Goal: Transaction & Acquisition: Download file/media

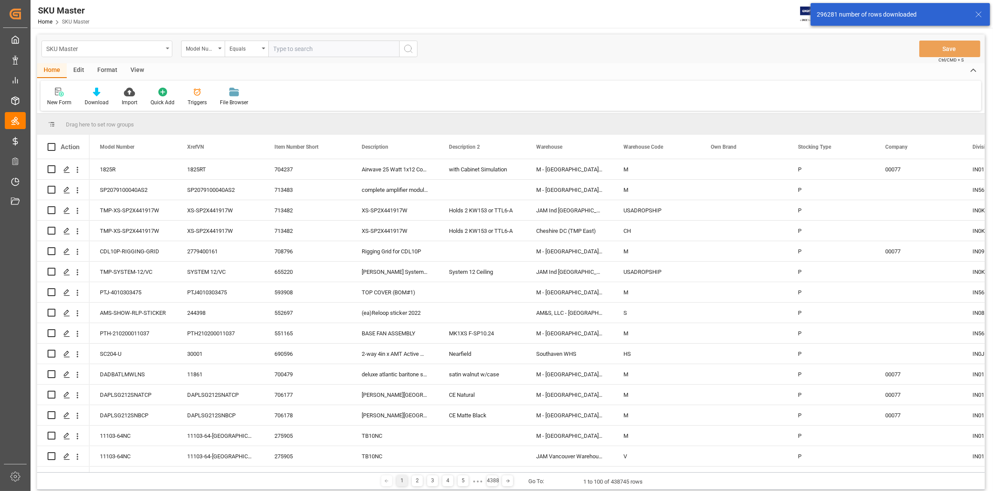
click at [167, 49] on div "SKU Master" at bounding box center [106, 49] width 131 height 17
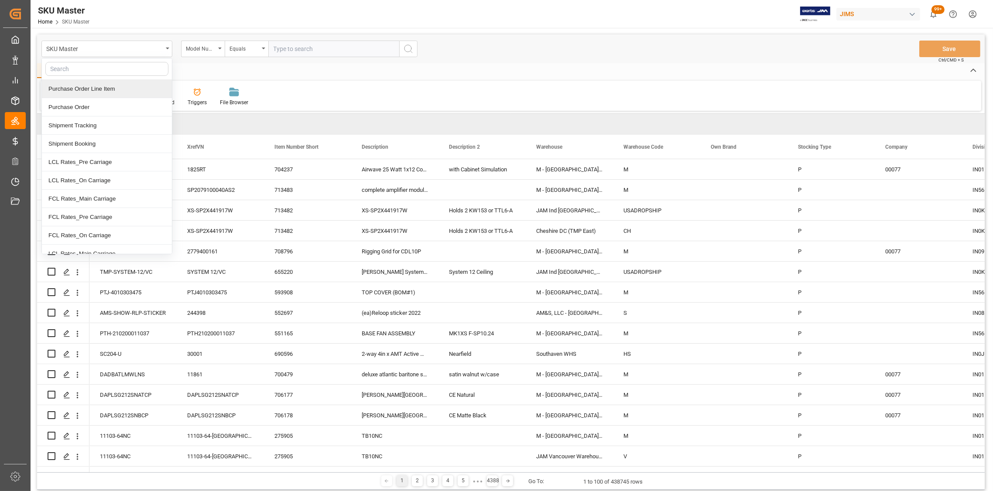
click at [93, 87] on div "Purchase Order Line Item" at bounding box center [107, 89] width 130 height 18
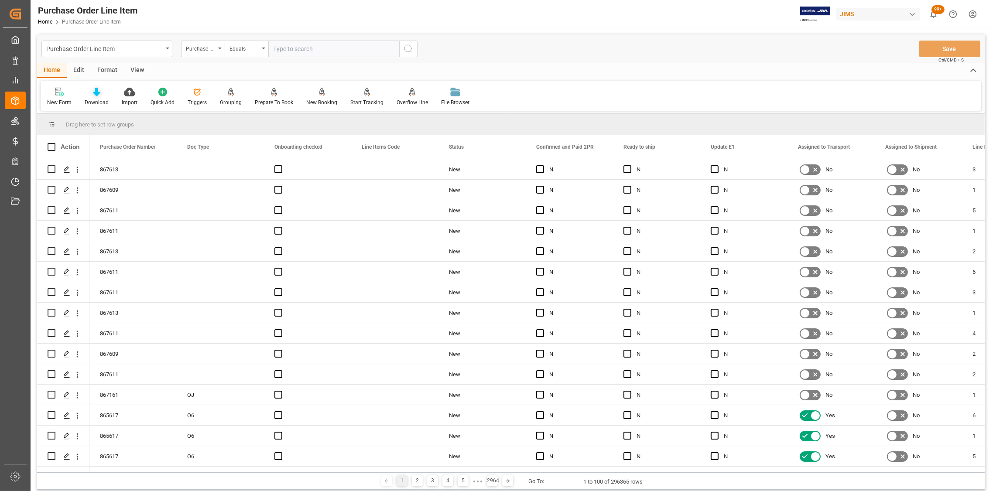
click at [96, 99] on div "Download" at bounding box center [97, 103] width 24 height 8
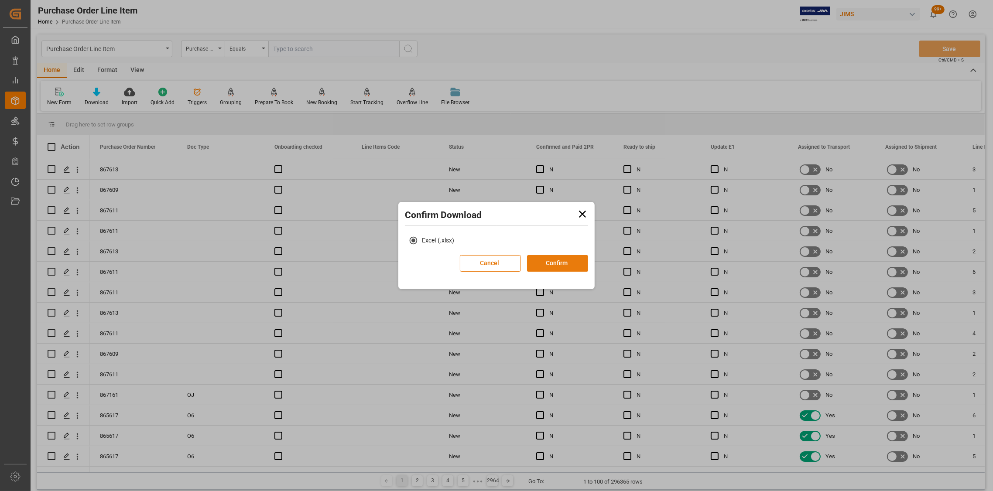
click at [541, 264] on button "Confirm" at bounding box center [557, 263] width 61 height 17
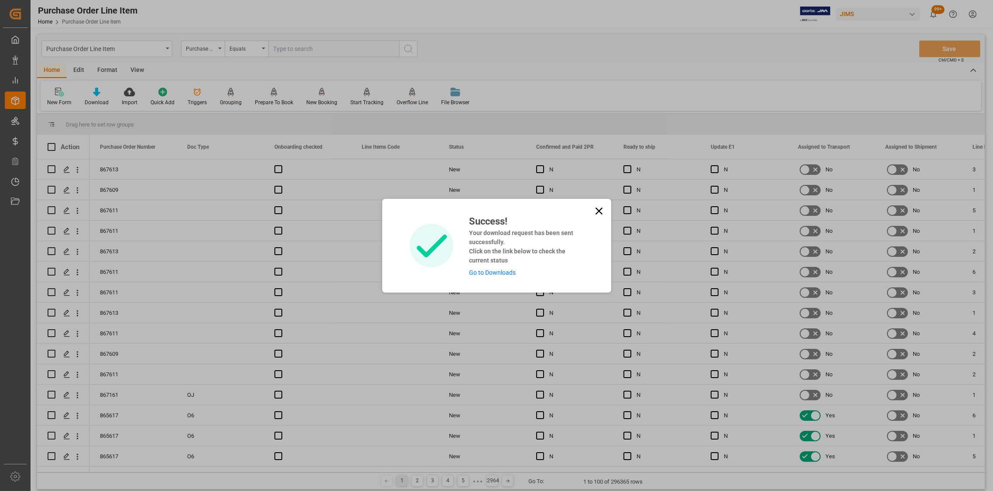
click at [599, 210] on icon at bounding box center [599, 211] width 12 height 12
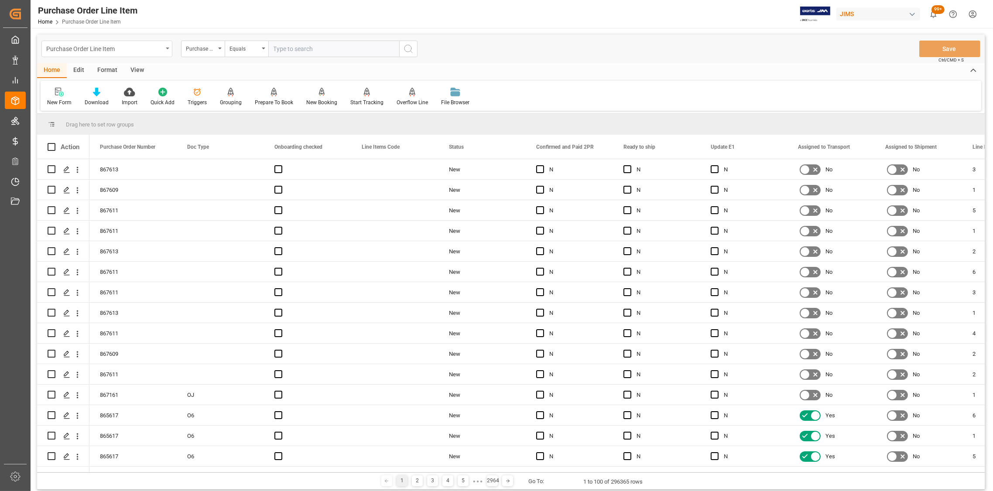
click at [166, 48] on icon "open menu" at bounding box center [167, 49] width 3 height 2
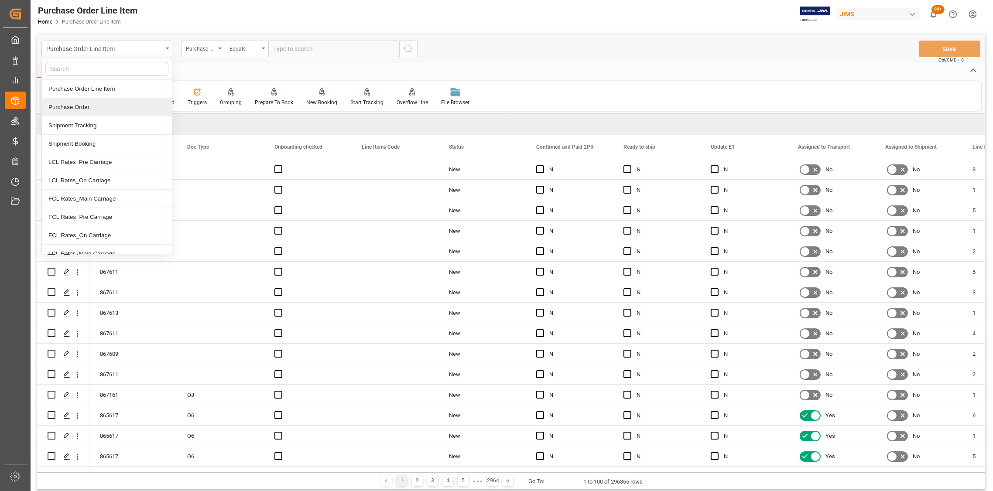
click at [75, 106] on div "Purchase Order" at bounding box center [107, 107] width 130 height 18
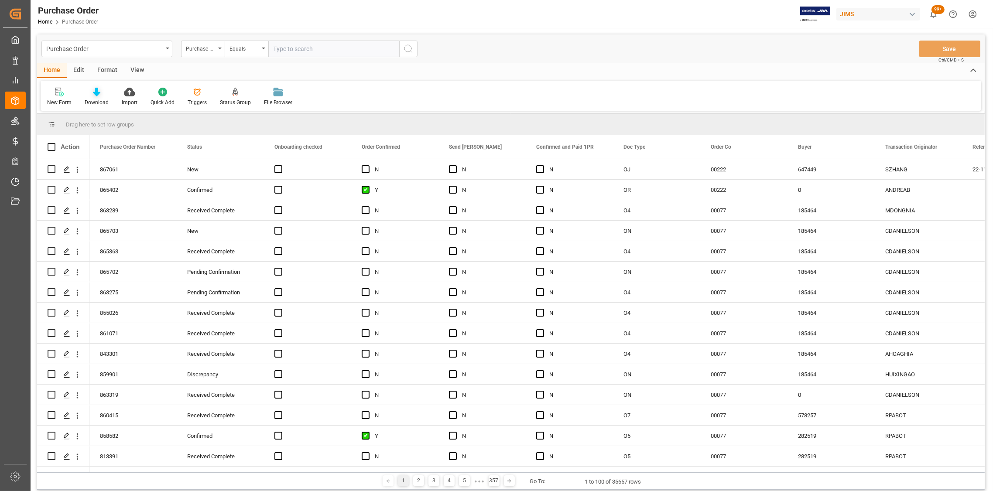
click at [94, 96] on div "Download" at bounding box center [96, 96] width 37 height 19
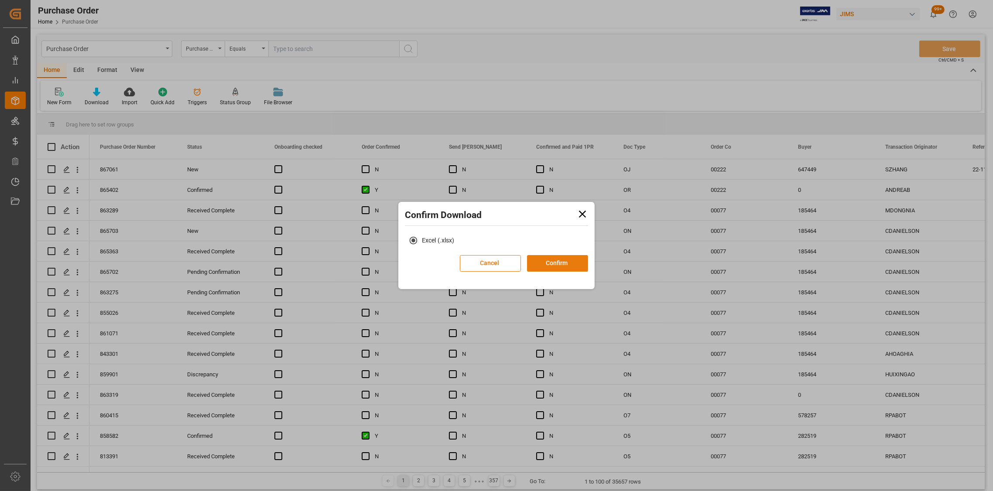
click at [545, 260] on button "Confirm" at bounding box center [557, 263] width 61 height 17
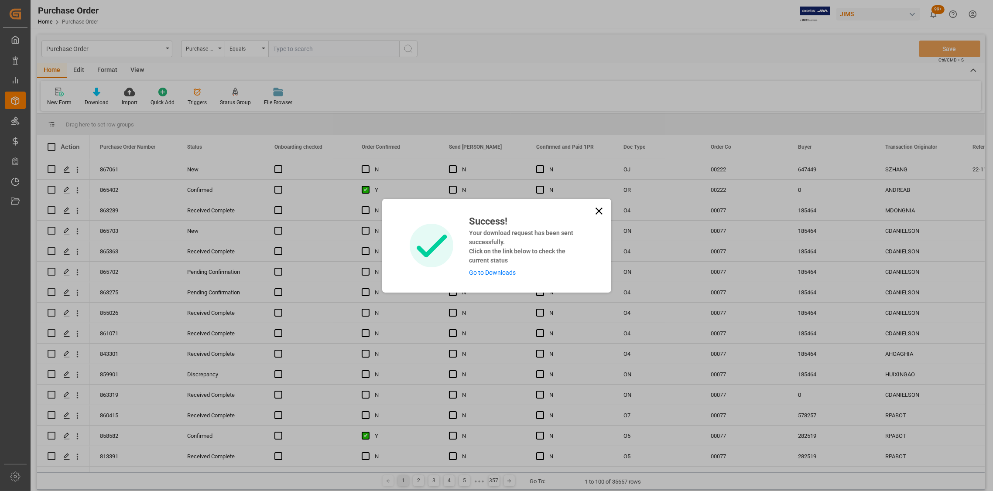
click at [593, 211] on icon at bounding box center [599, 211] width 12 height 12
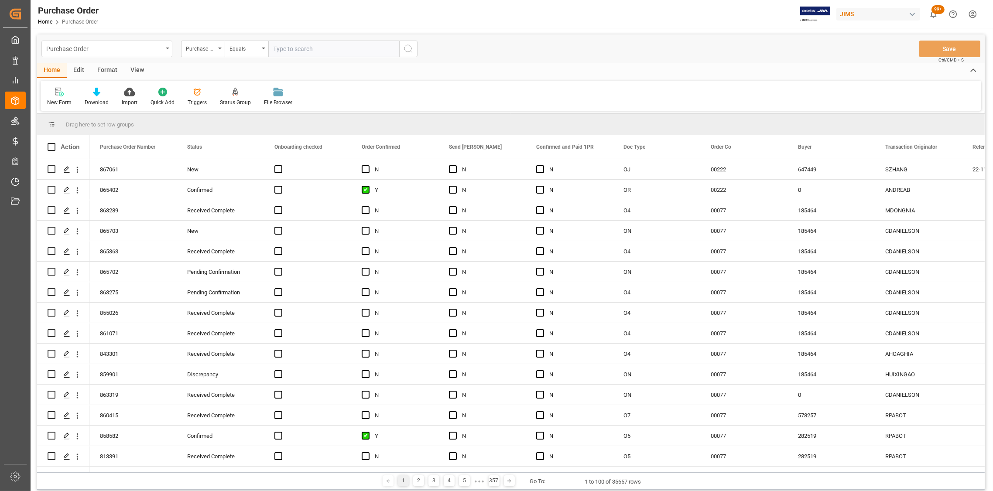
click at [166, 49] on div "Purchase Order" at bounding box center [106, 49] width 131 height 17
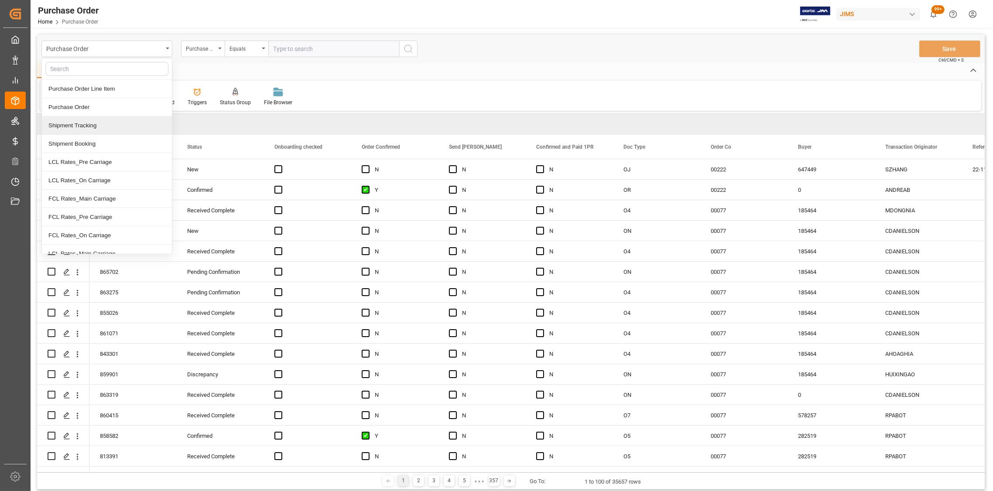
click at [93, 123] on div "Shipment Tracking" at bounding box center [107, 125] width 130 height 18
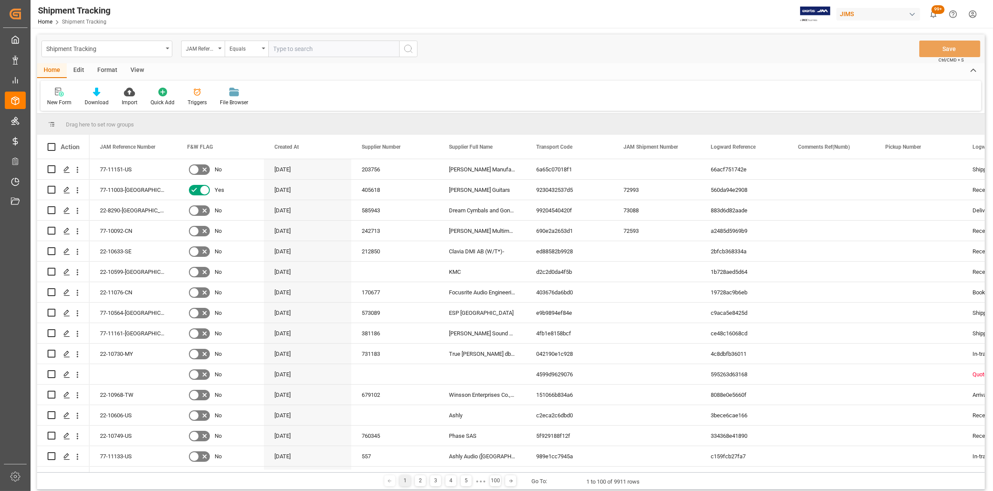
click at [95, 96] on div "Download" at bounding box center [96, 96] width 37 height 19
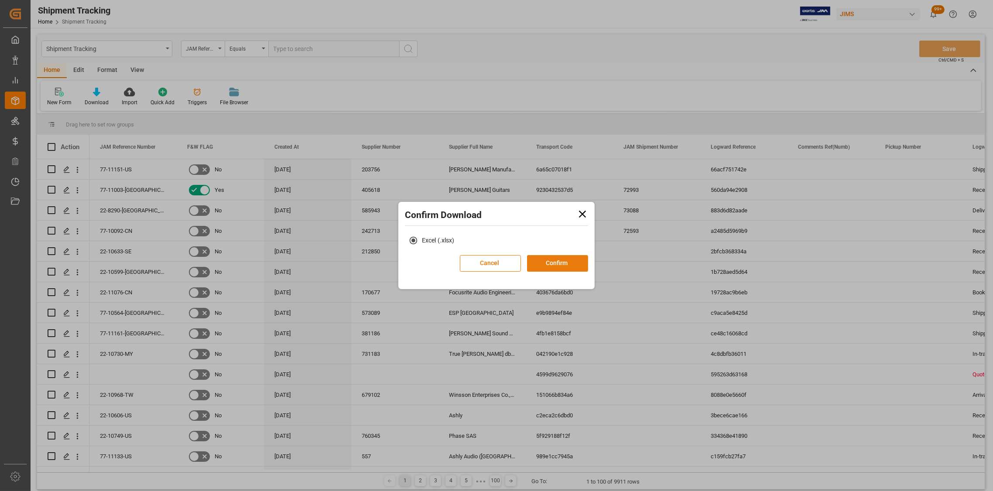
click at [556, 260] on button "Confirm" at bounding box center [557, 263] width 61 height 17
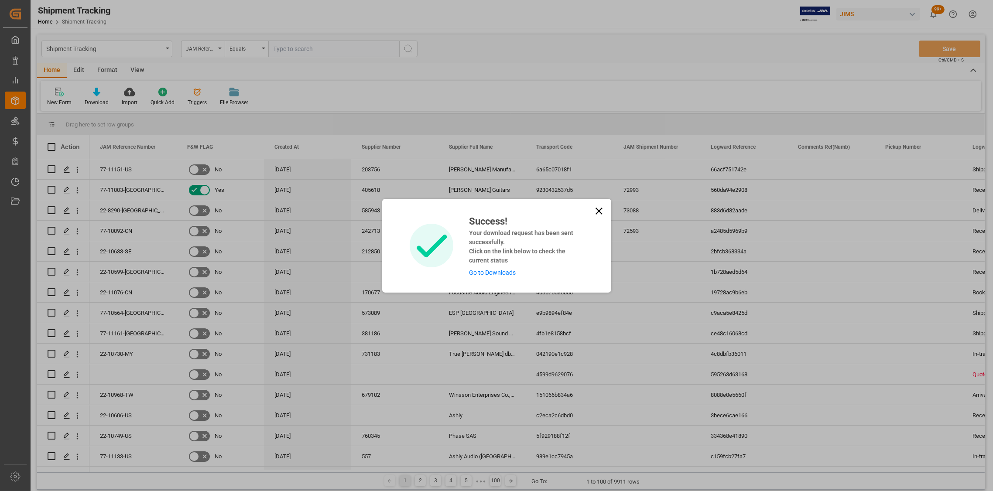
click at [596, 210] on icon at bounding box center [599, 211] width 12 height 12
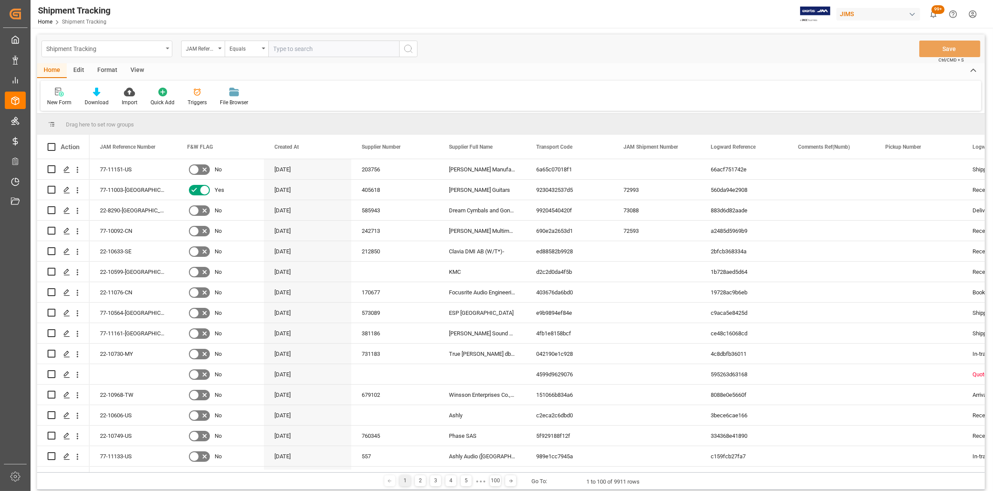
click at [164, 50] on div "Shipment Tracking" at bounding box center [106, 49] width 131 height 17
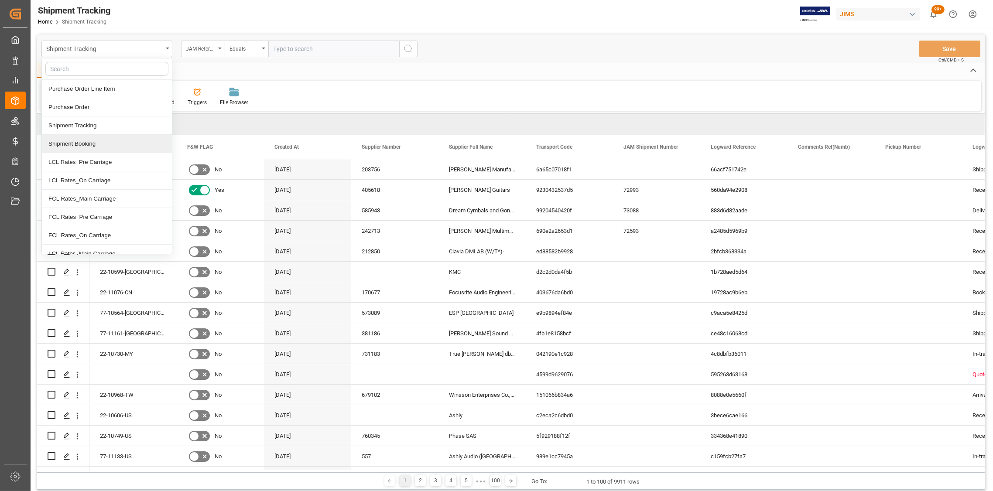
click at [79, 143] on div "Shipment Booking" at bounding box center [107, 144] width 130 height 18
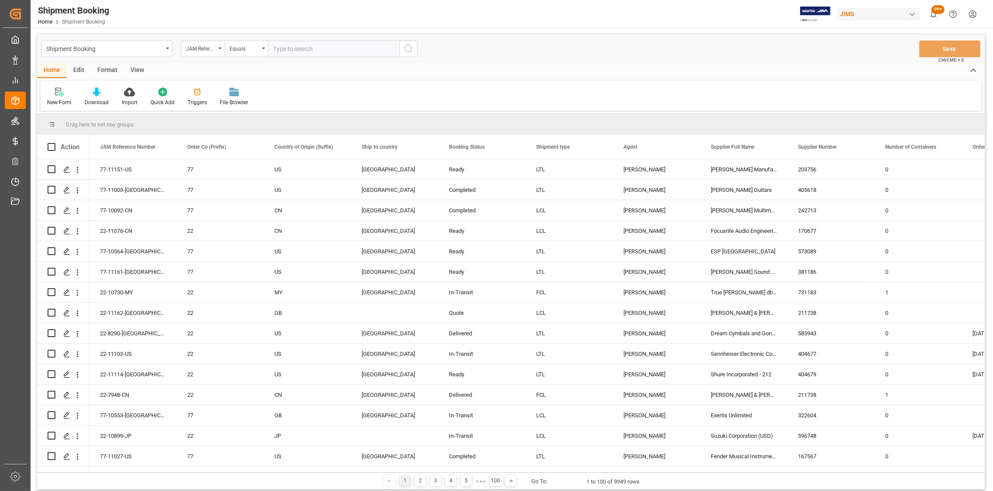
click at [95, 96] on icon at bounding box center [96, 92] width 7 height 9
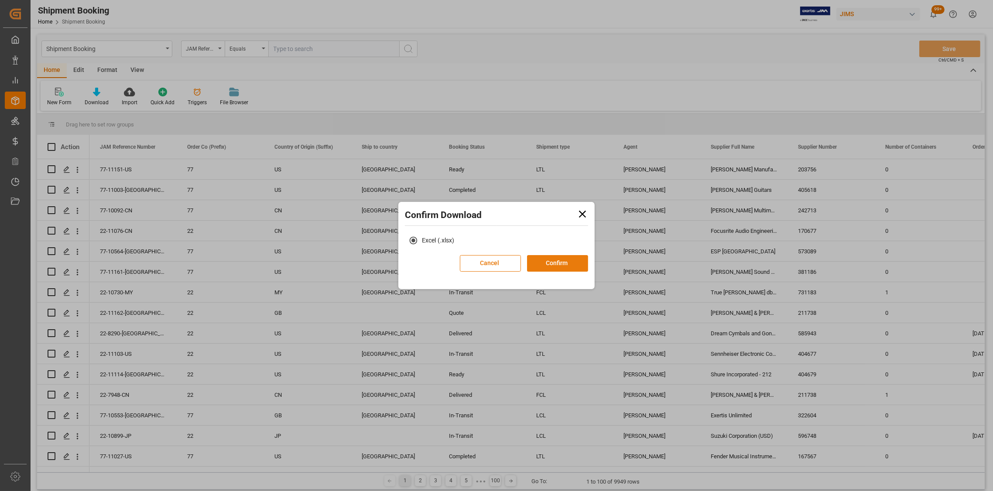
click at [554, 265] on button "Confirm" at bounding box center [557, 263] width 61 height 17
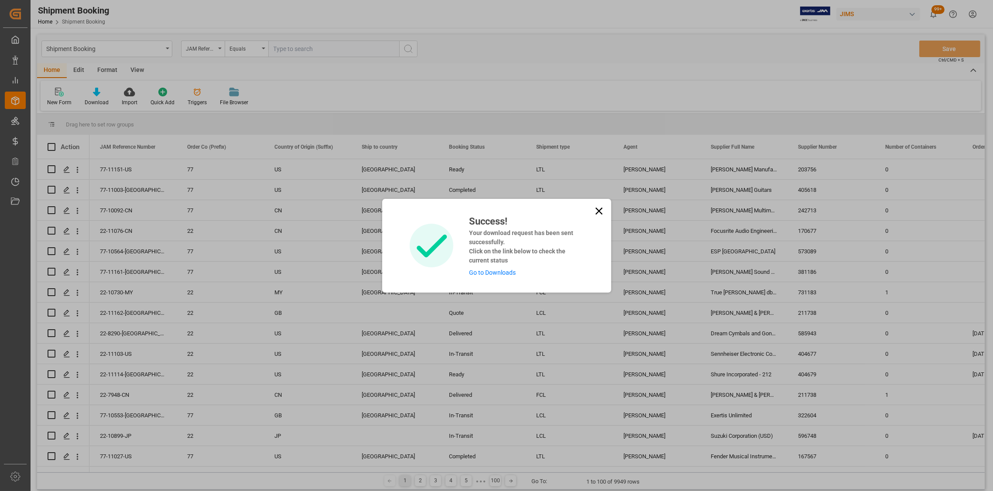
click at [595, 210] on icon at bounding box center [599, 211] width 12 height 12
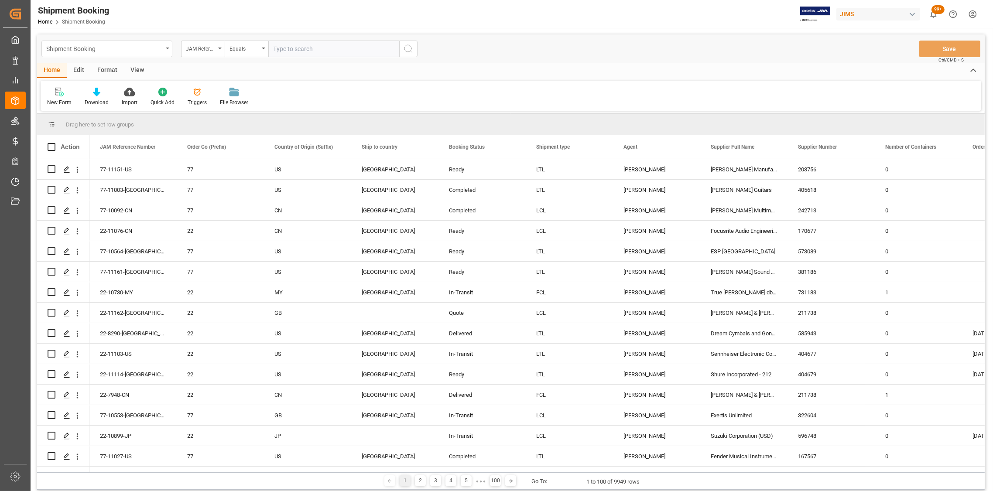
click at [166, 44] on div "Shipment Booking" at bounding box center [106, 49] width 131 height 17
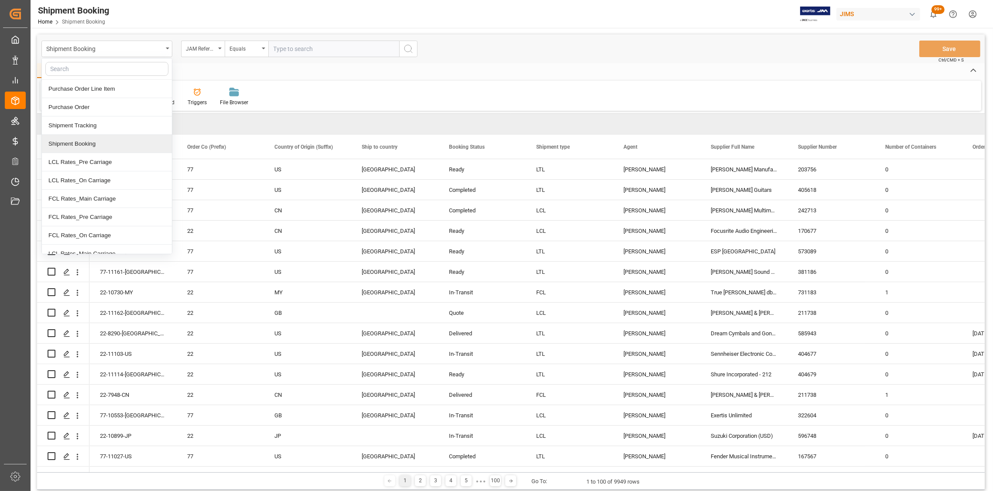
click at [92, 140] on div "Shipment Booking" at bounding box center [107, 144] width 130 height 18
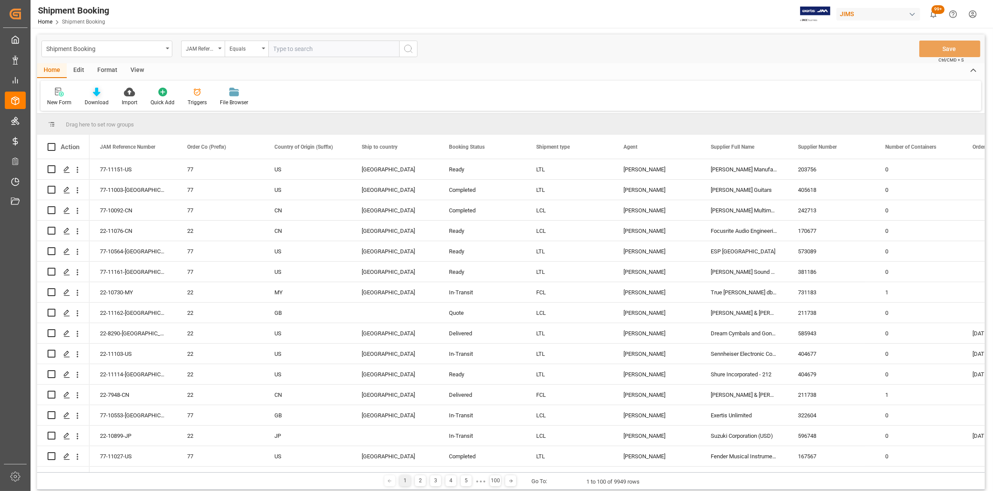
click at [93, 97] on div "Download" at bounding box center [96, 96] width 37 height 19
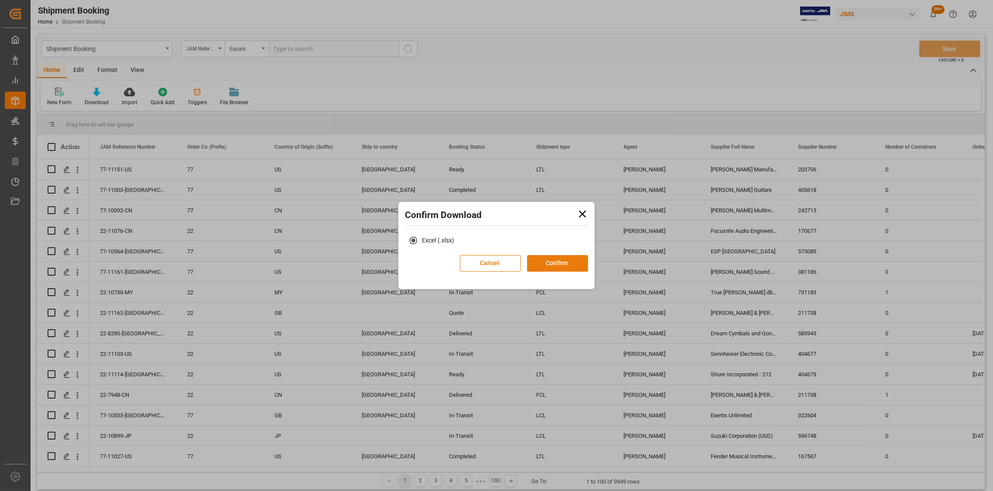
click at [561, 260] on button "Confirm" at bounding box center [557, 263] width 61 height 17
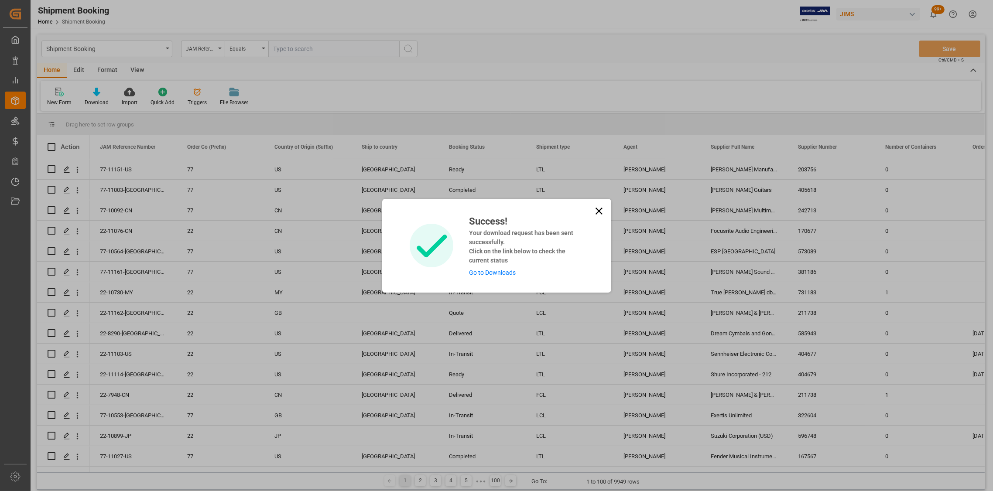
click at [496, 274] on link "Go to Downloads" at bounding box center [492, 272] width 47 height 7
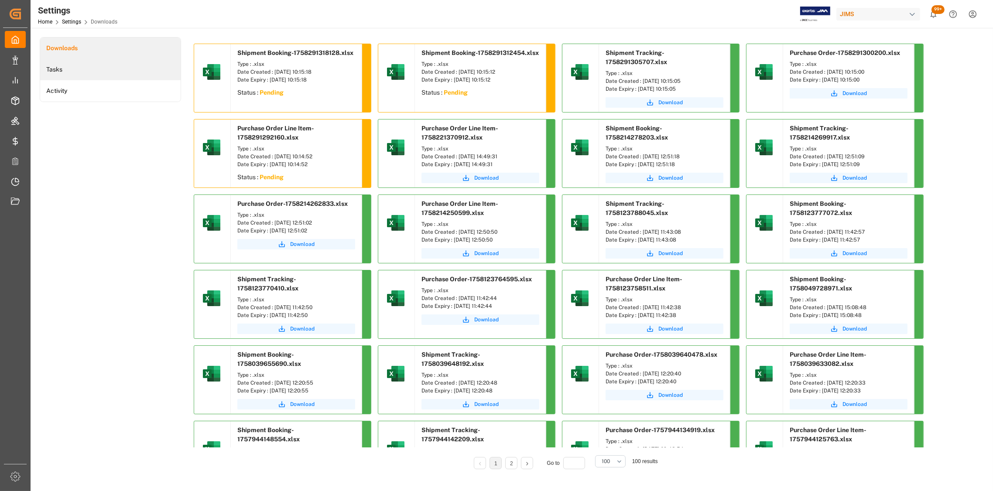
click at [93, 73] on li "Tasks" at bounding box center [110, 69] width 140 height 21
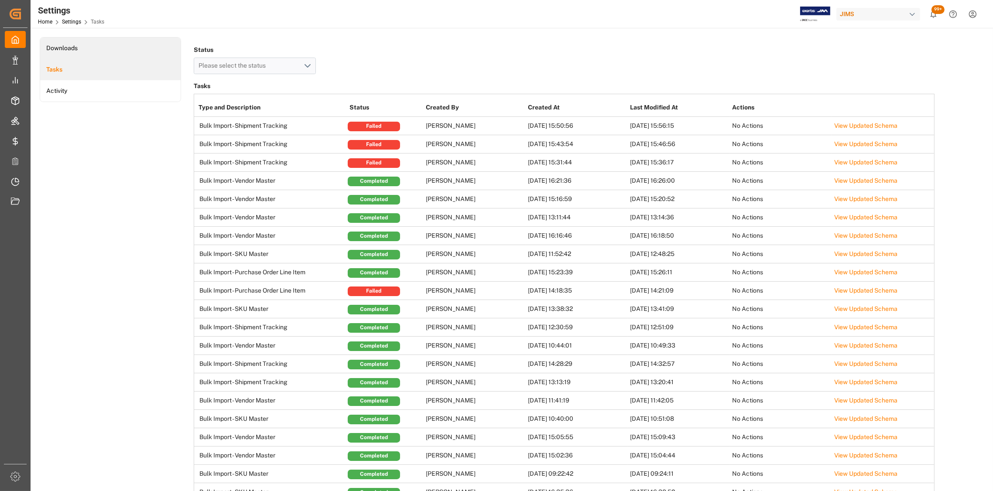
click at [98, 51] on li "Downloads" at bounding box center [110, 48] width 140 height 21
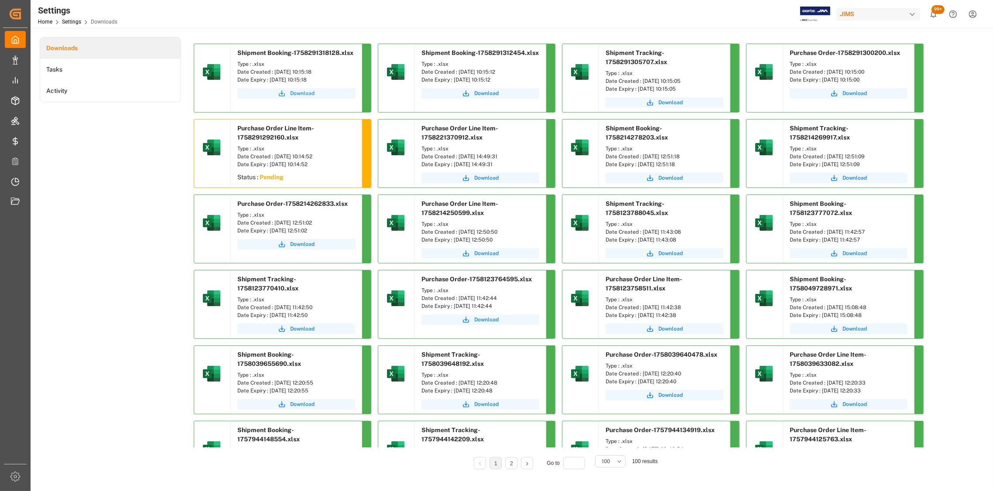
click at [308, 93] on span "Download" at bounding box center [302, 93] width 24 height 8
click at [490, 93] on span "Download" at bounding box center [486, 93] width 24 height 8
click at [674, 102] on span "Download" at bounding box center [670, 103] width 24 height 8
click at [962, 69] on div "Downloads Tasks Activity Shipment Booking-1758291318128.xlsx Type : .xlsx Date …" at bounding box center [511, 259] width 942 height 445
click at [858, 93] on span "Download" at bounding box center [855, 93] width 24 height 8
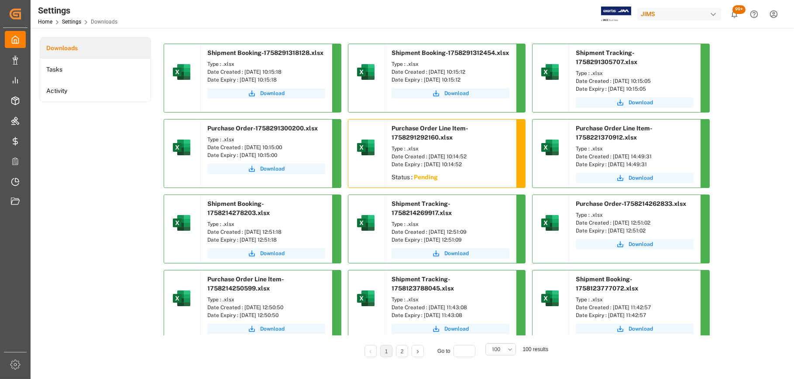
click at [396, 181] on div "Status : Pending" at bounding box center [450, 179] width 131 height 16
